Goal: Task Accomplishment & Management: Use online tool/utility

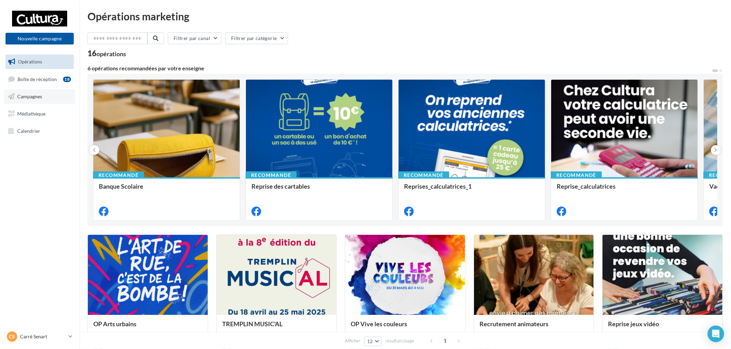
click at [26, 101] on link "Campagnes" at bounding box center [39, 96] width 71 height 14
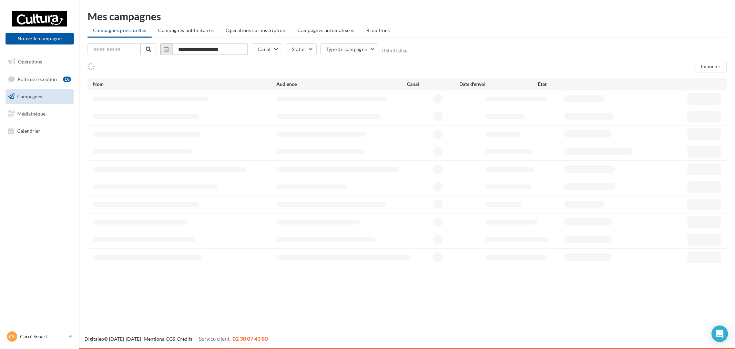
click at [194, 49] on input "**********" at bounding box center [210, 49] width 76 height 12
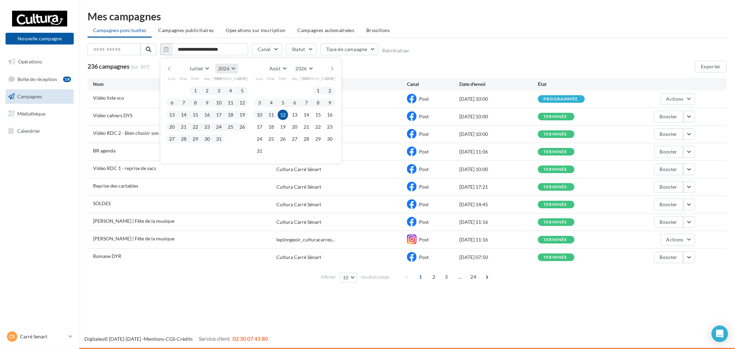
click at [226, 67] on span "2026" at bounding box center [223, 68] width 11 height 6
click at [202, 86] on span "2025" at bounding box center [200, 85] width 11 height 6
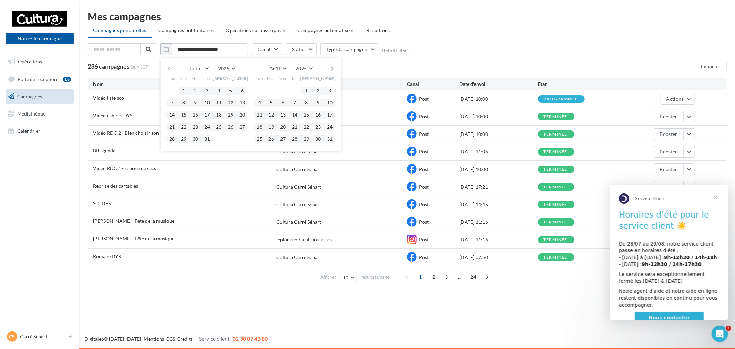
scroll to position [0, 0]
click at [185, 90] on button "1" at bounding box center [184, 90] width 10 height 10
click at [210, 139] on button "31" at bounding box center [207, 139] width 10 height 10
type input "**********"
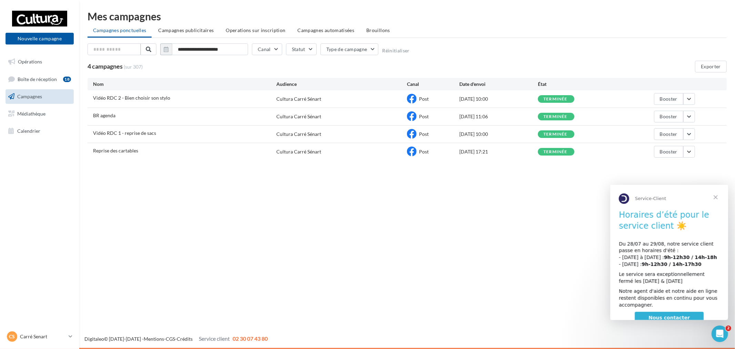
click at [714, 194] on span "Fermer" at bounding box center [715, 196] width 25 height 25
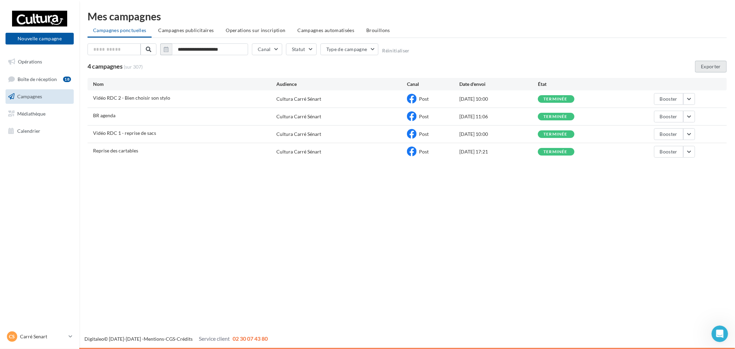
click at [719, 70] on button "Exporter" at bounding box center [711, 67] width 32 height 12
click at [53, 335] on p "Carré Senart" at bounding box center [43, 336] width 46 height 7
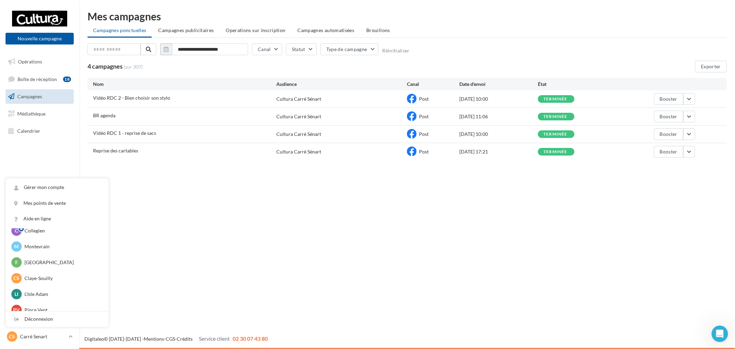
scroll to position [48, 0]
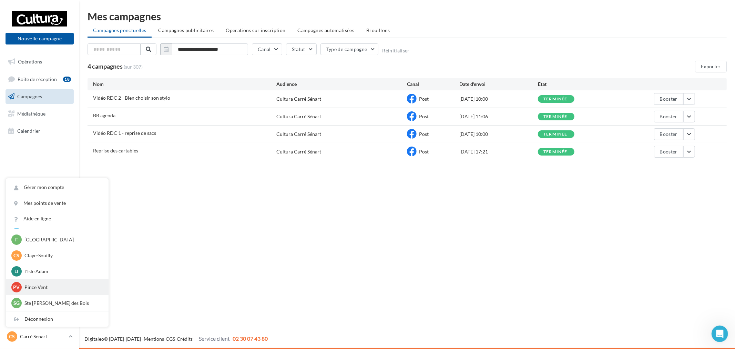
click at [50, 286] on p "Pince Vent" at bounding box center [62, 287] width 76 height 7
